Goal: Check status

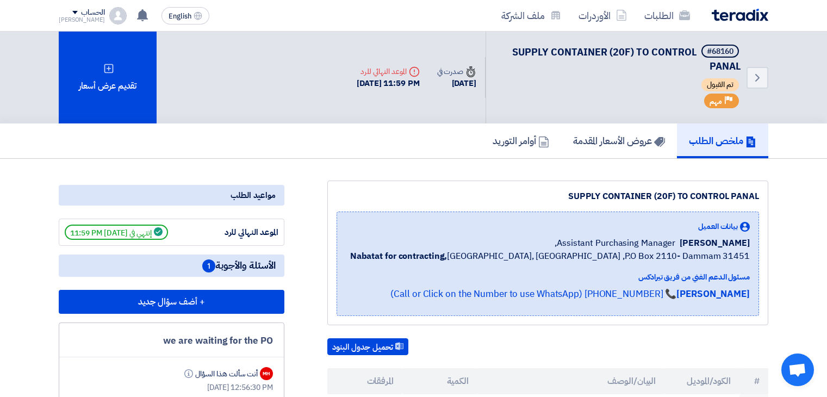
scroll to position [163, 0]
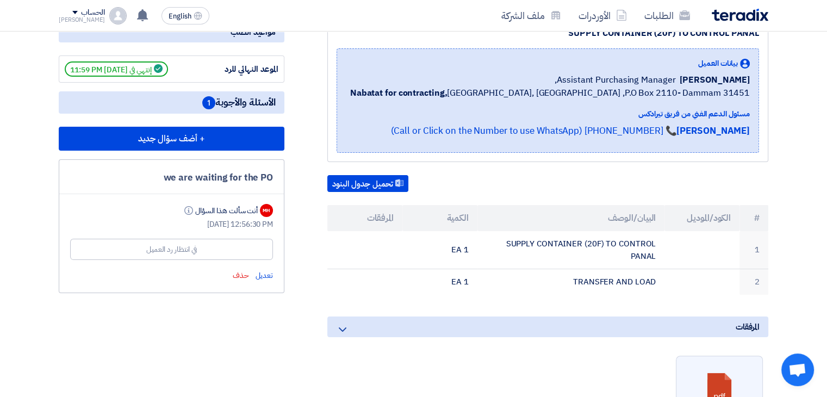
click at [211, 101] on span "1" at bounding box center [208, 102] width 13 height 13
click at [237, 177] on div "we are waiting for the PO" at bounding box center [171, 178] width 203 height 14
click at [203, 245] on div "في انتظار رد العميل" at bounding box center [171, 249] width 203 height 21
